Goal: Information Seeking & Learning: Check status

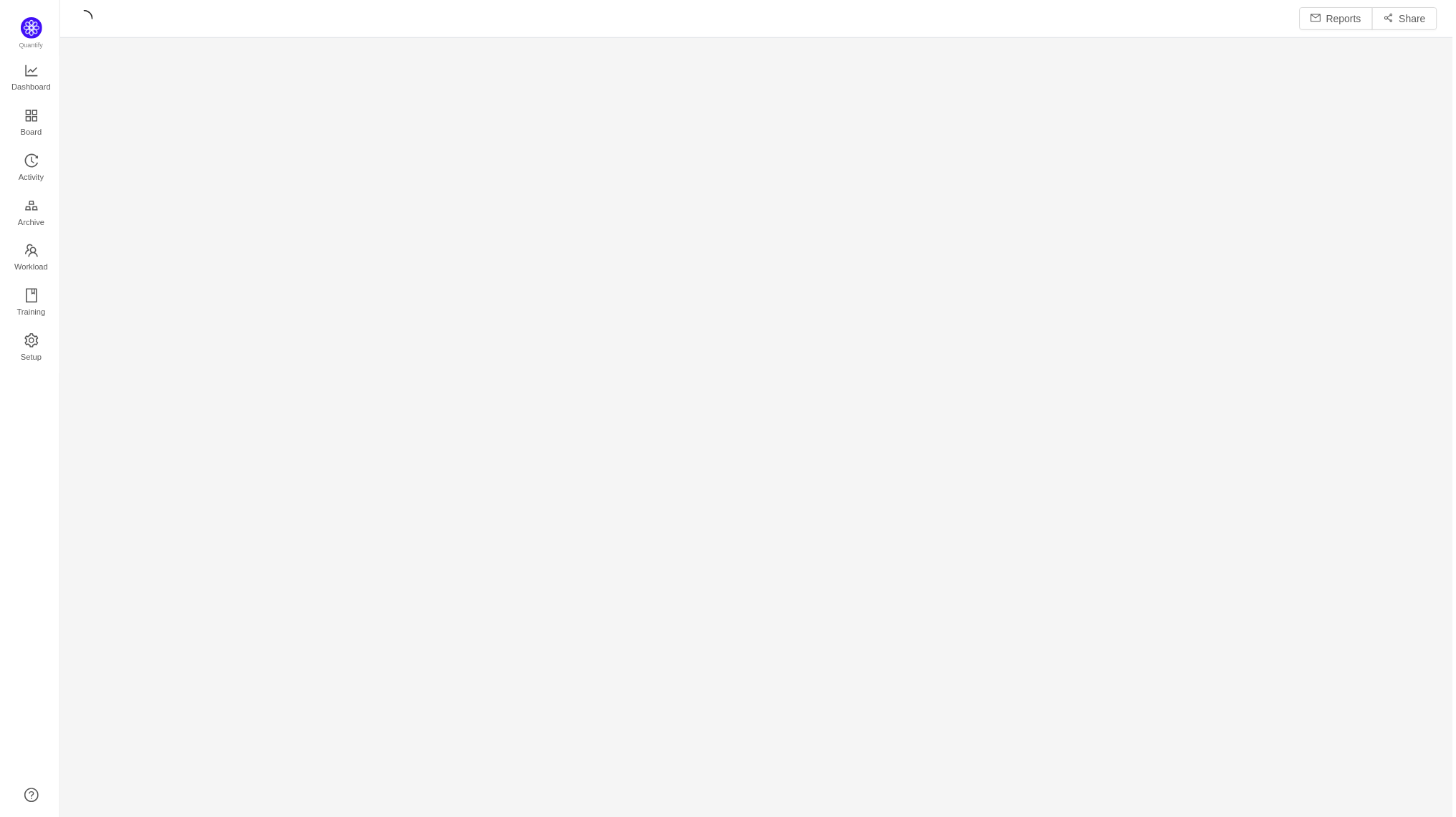
scroll to position [793, 1358]
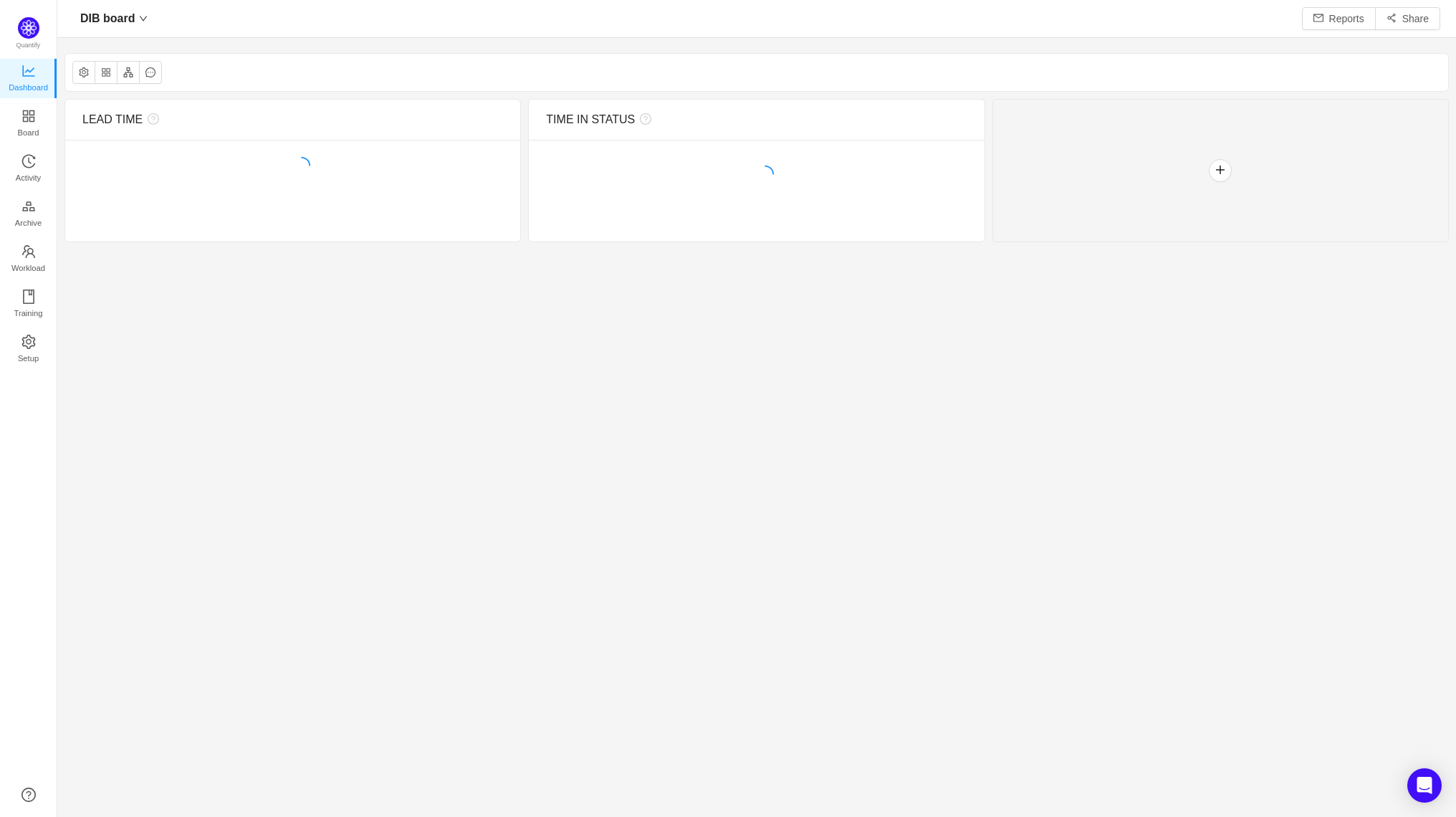
scroll to position [790, 1358]
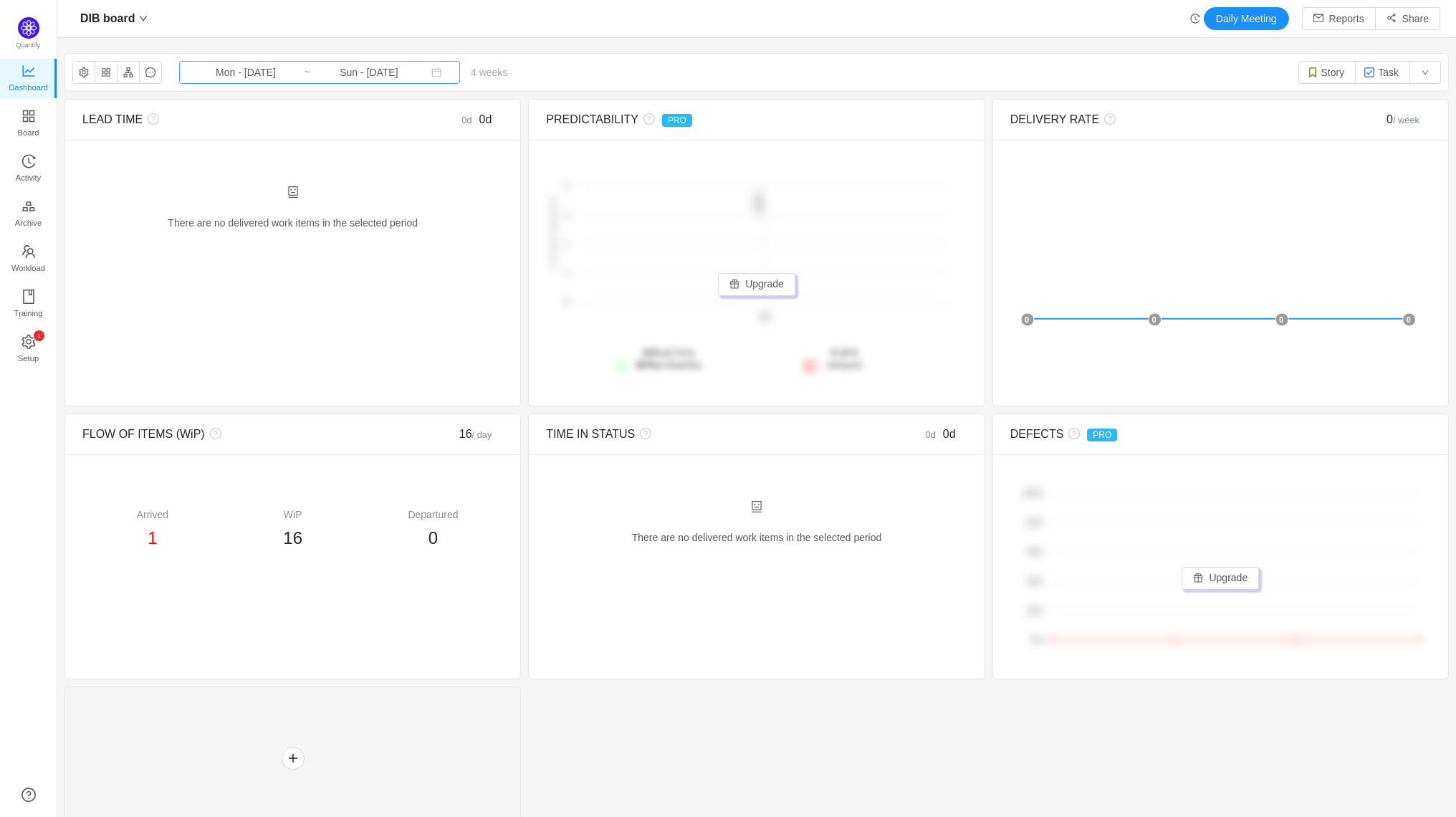
click at [335, 71] on input "Sun - [DATE]" at bounding box center [369, 73] width 116 height 16
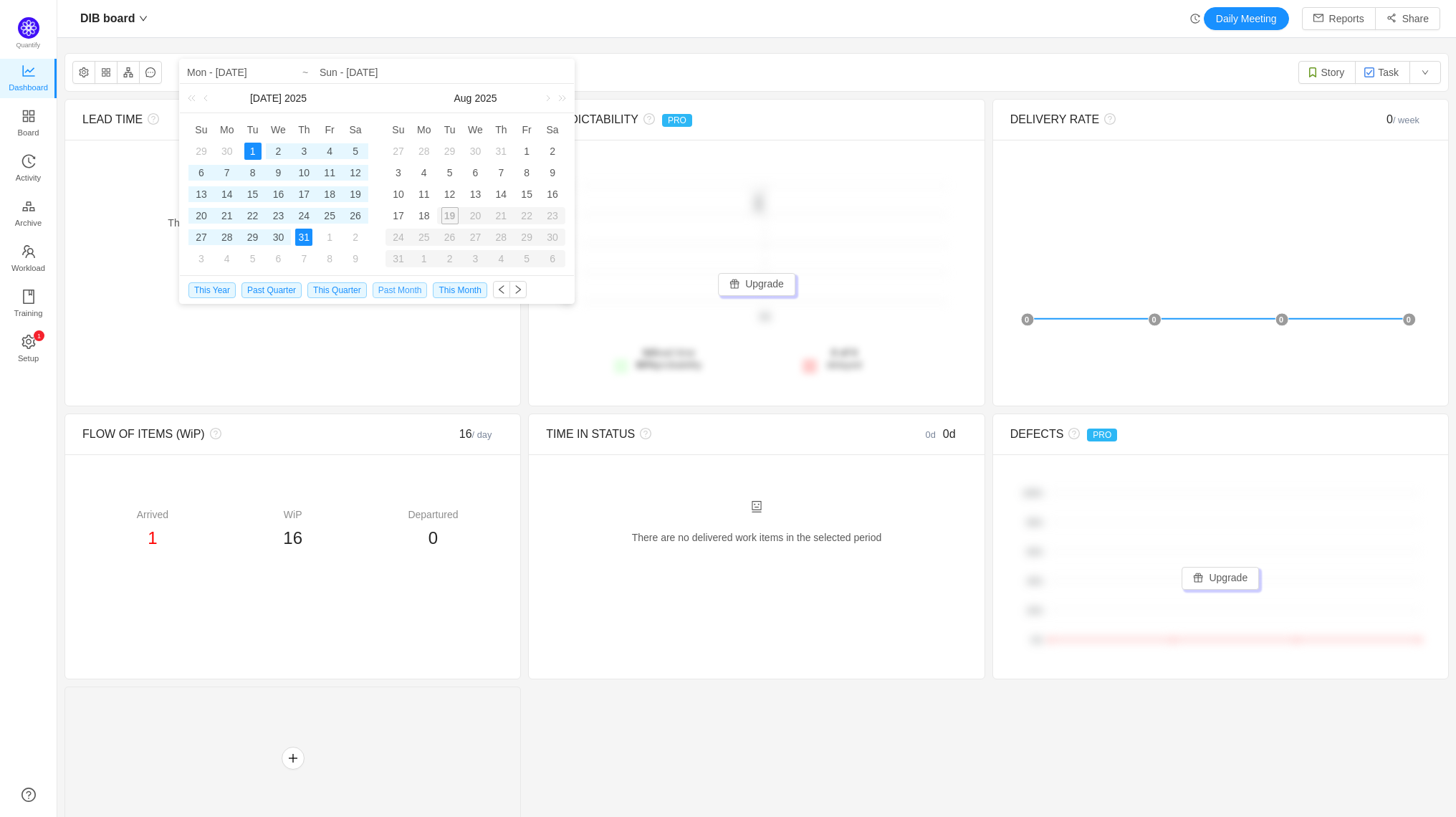
click at [402, 288] on span "Past Month" at bounding box center [400, 290] width 55 height 16
type input "Tue - Jul 01, 2025"
type input "Thu - Jul 31, 2025"
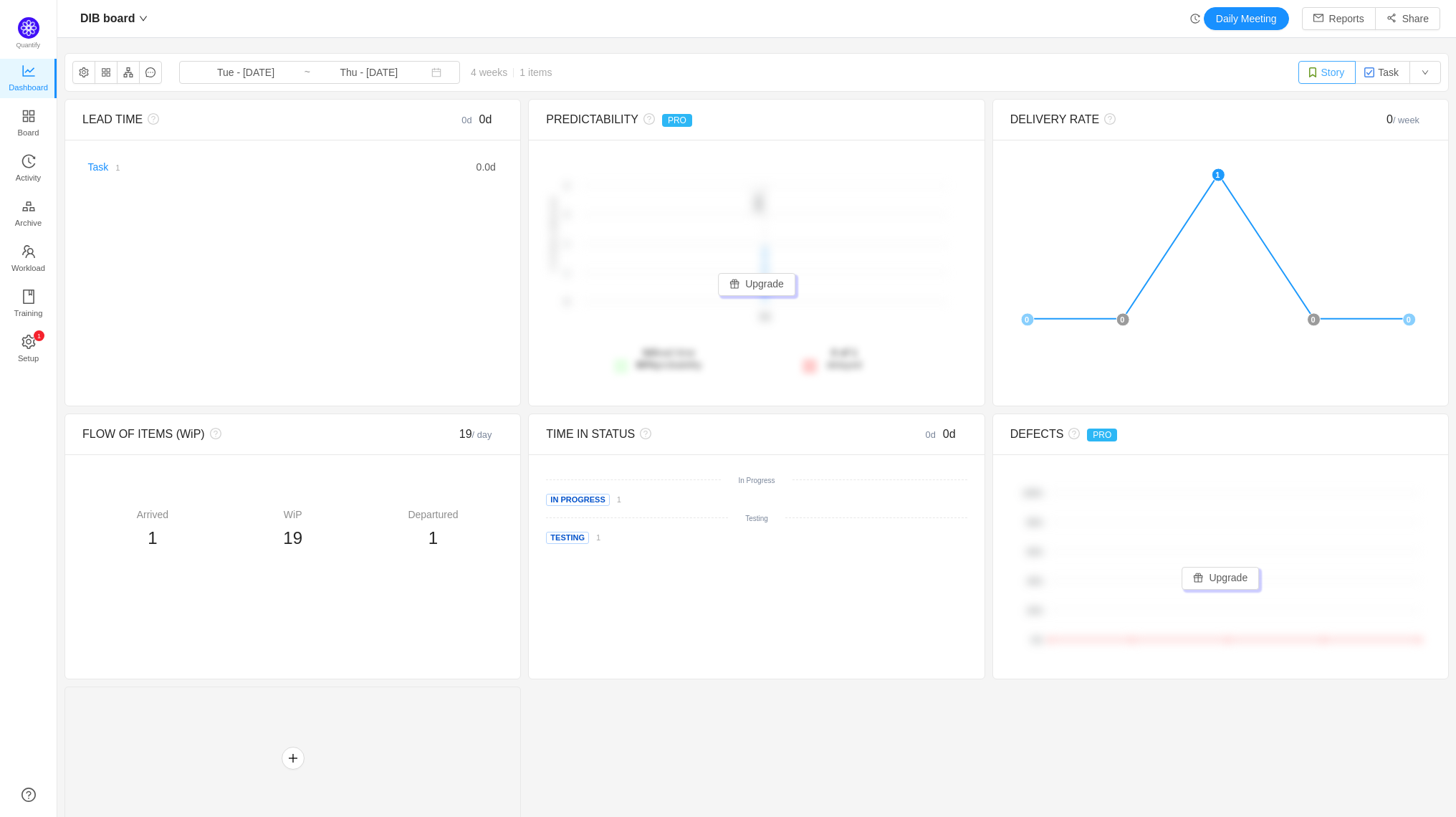
click at [1319, 68] on button "Story" at bounding box center [1326, 72] width 58 height 23
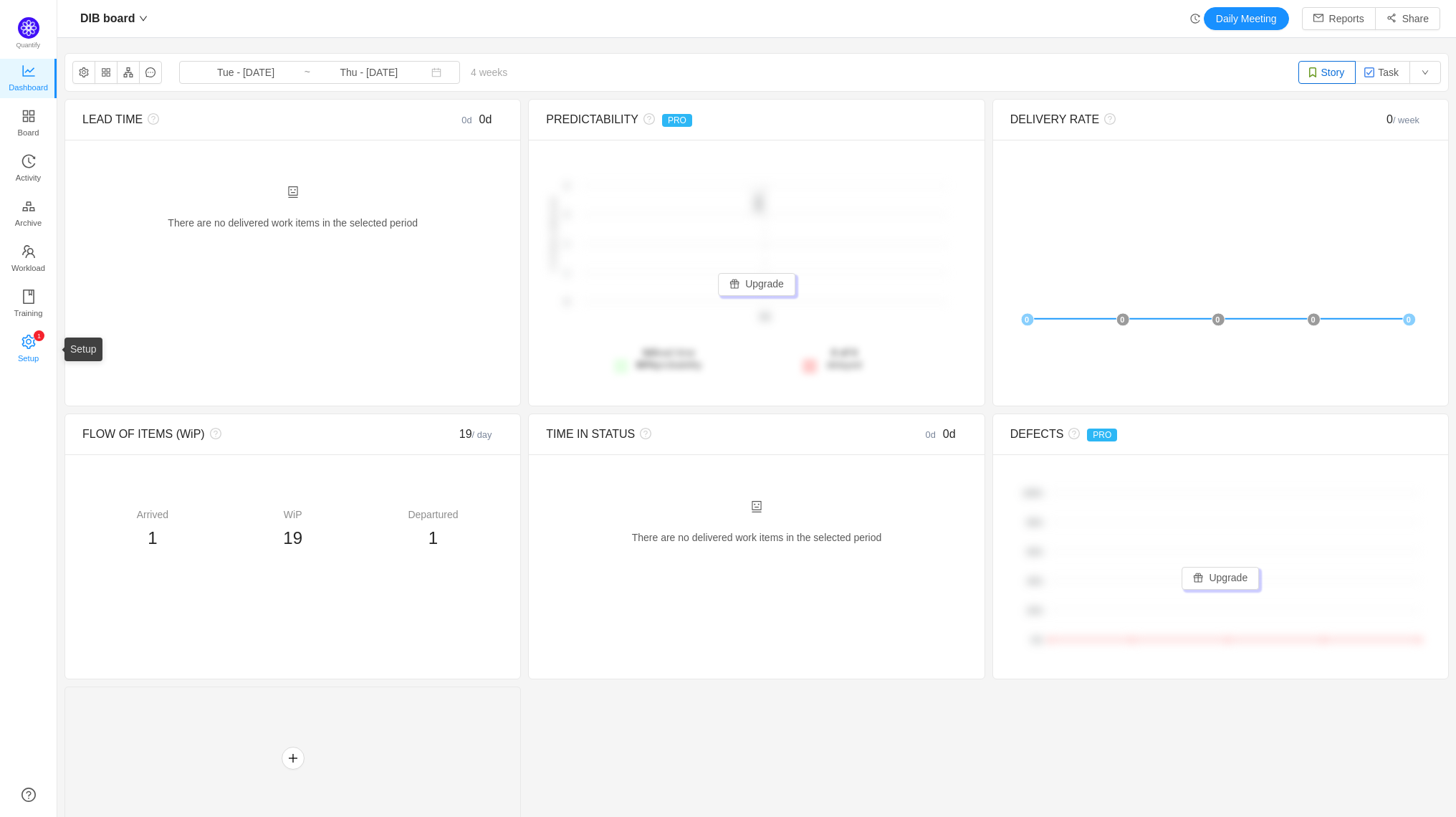
click at [29, 340] on icon "icon: setting" at bounding box center [28, 341] width 14 height 15
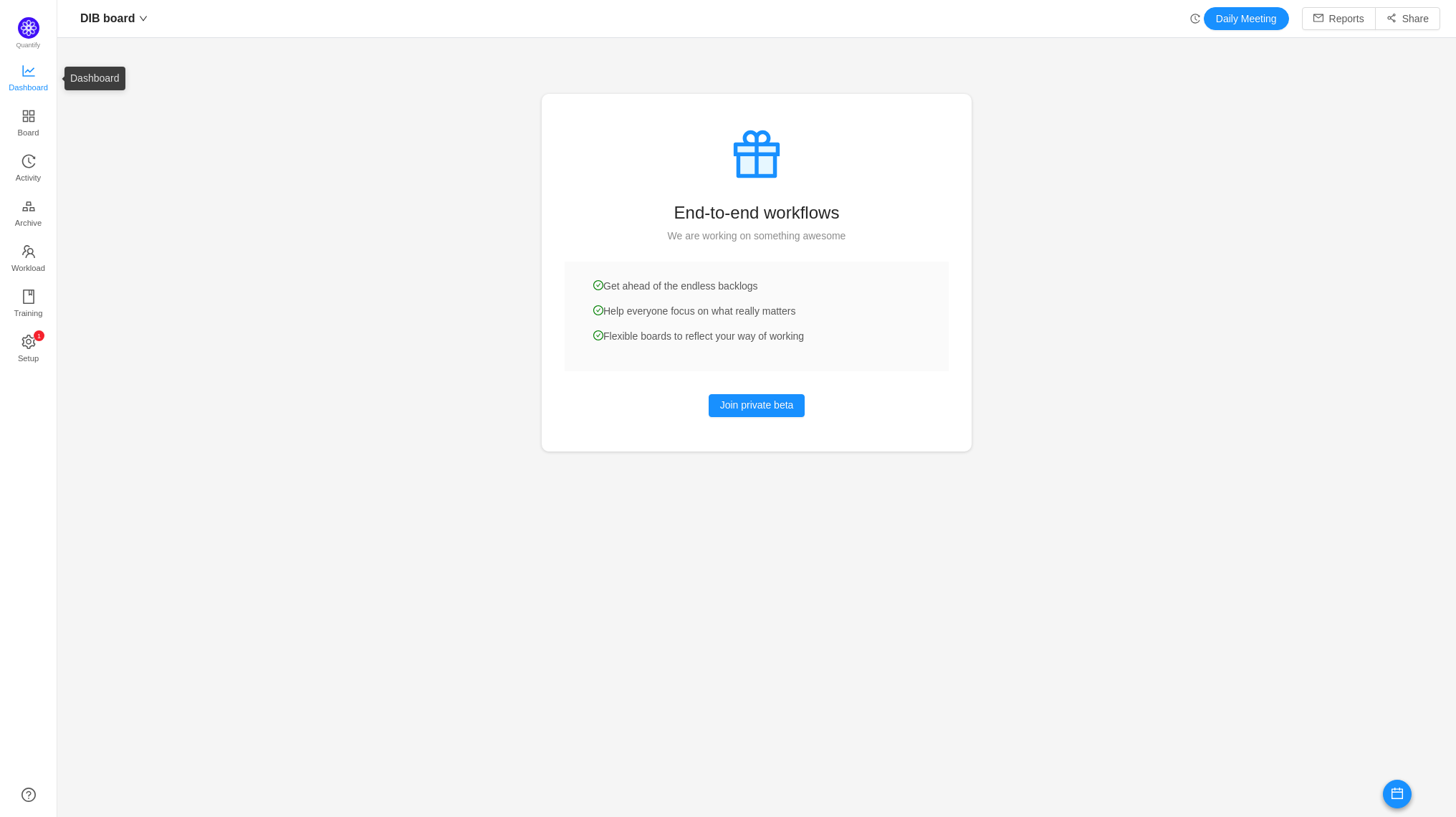
click at [35, 84] on span "Dashboard" at bounding box center [28, 86] width 39 height 28
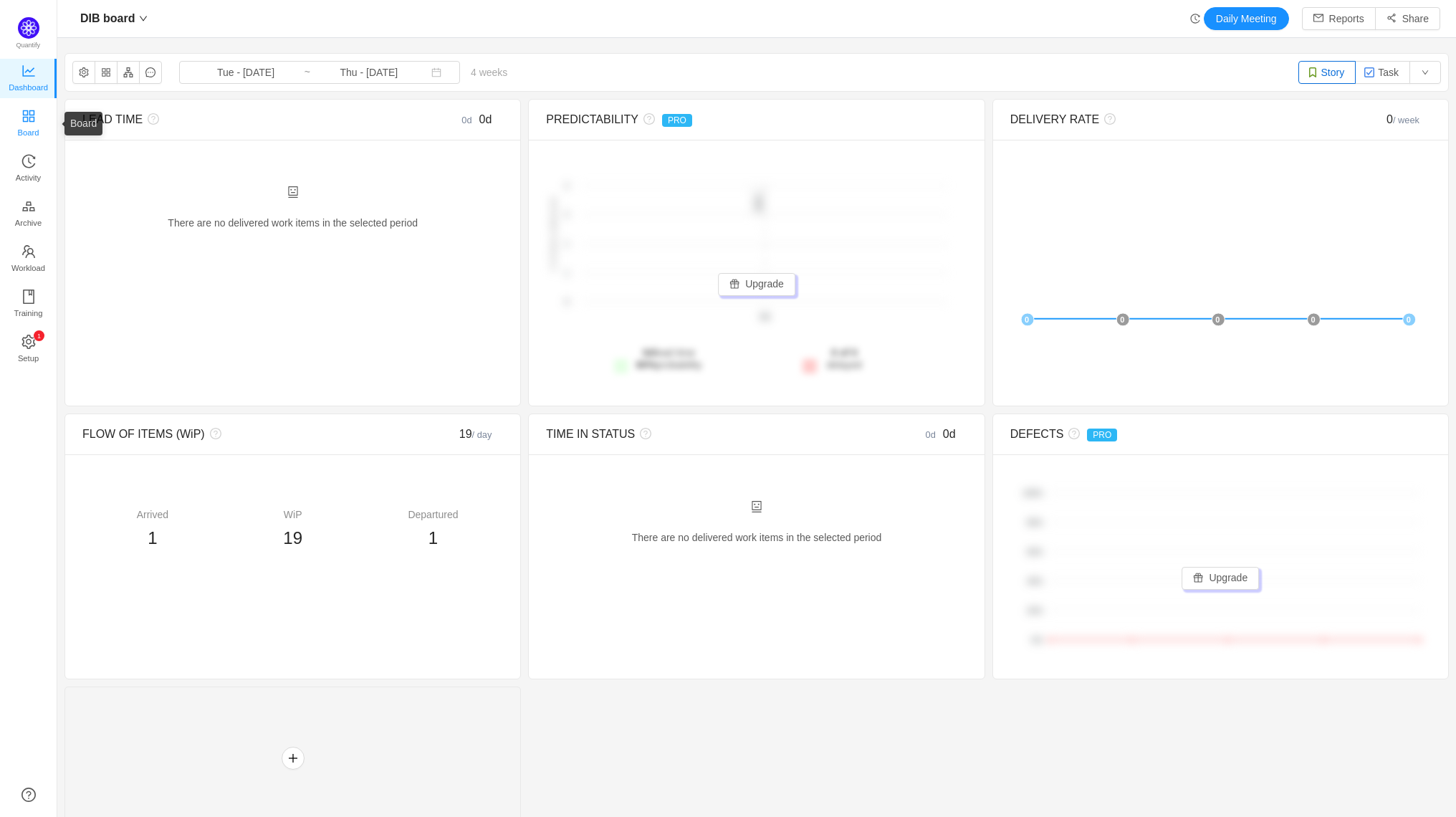
click at [34, 111] on icon "icon: appstore" at bounding box center [28, 116] width 15 height 15
